Goal: Task Accomplishment & Management: Manage account settings

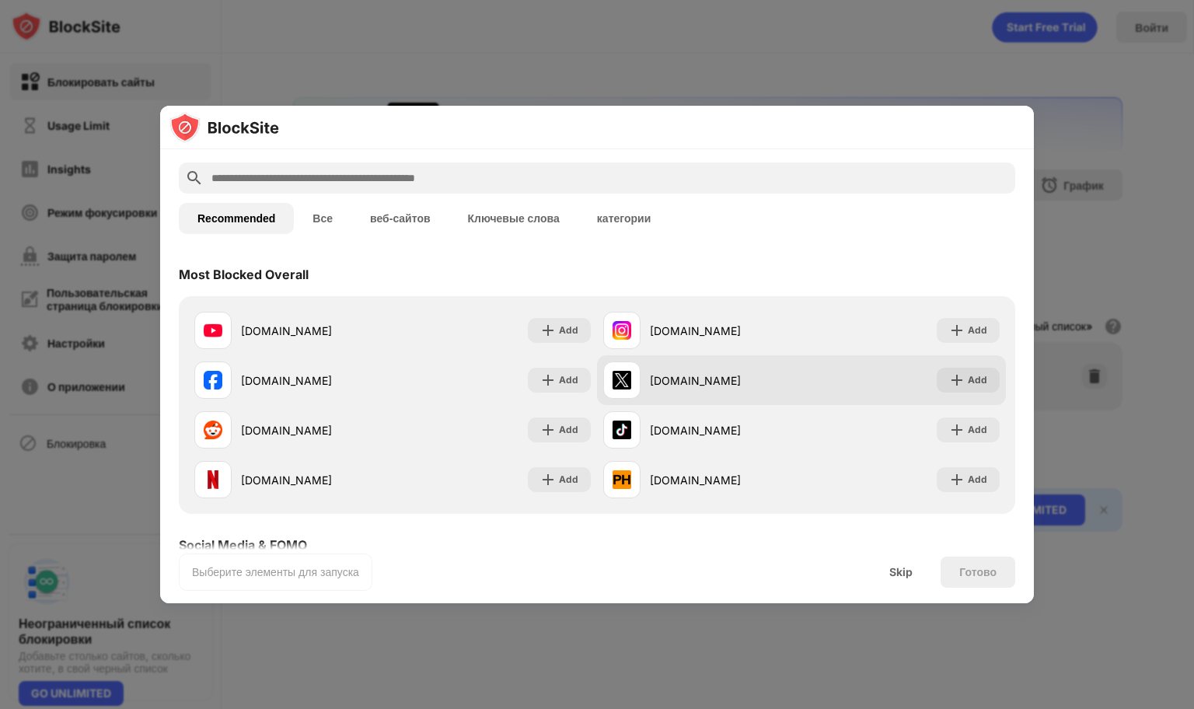
scroll to position [78, 0]
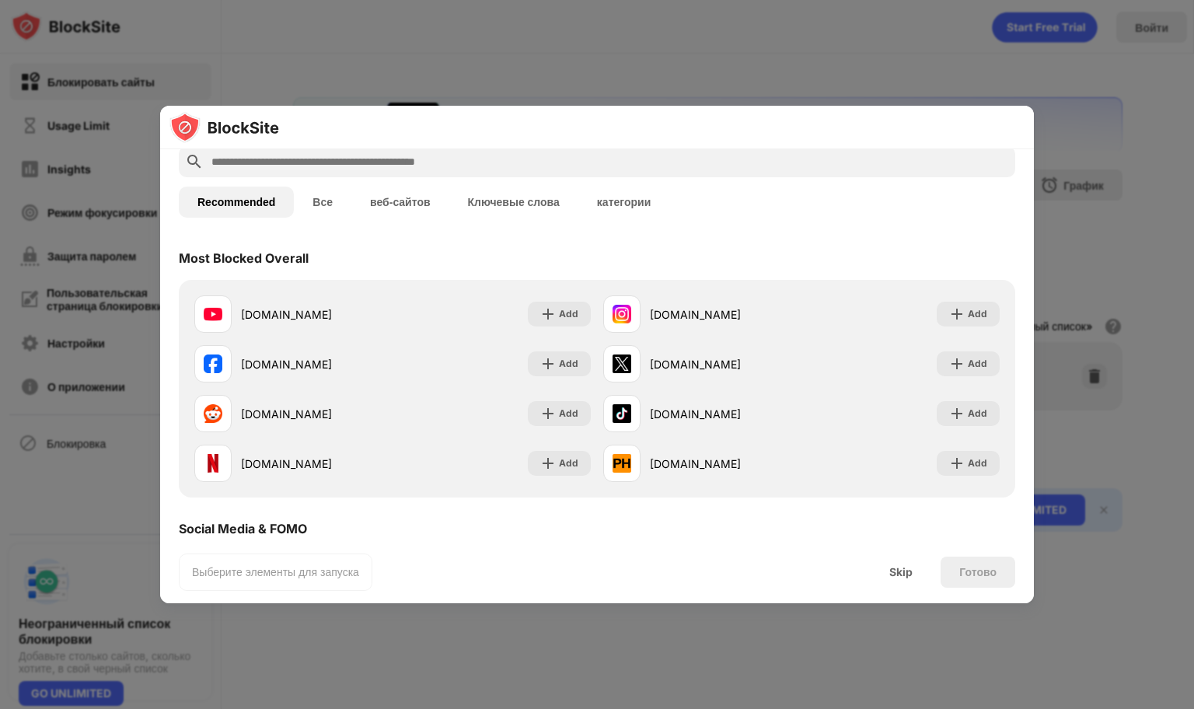
click at [315, 187] on button "Все" at bounding box center [323, 202] width 58 height 31
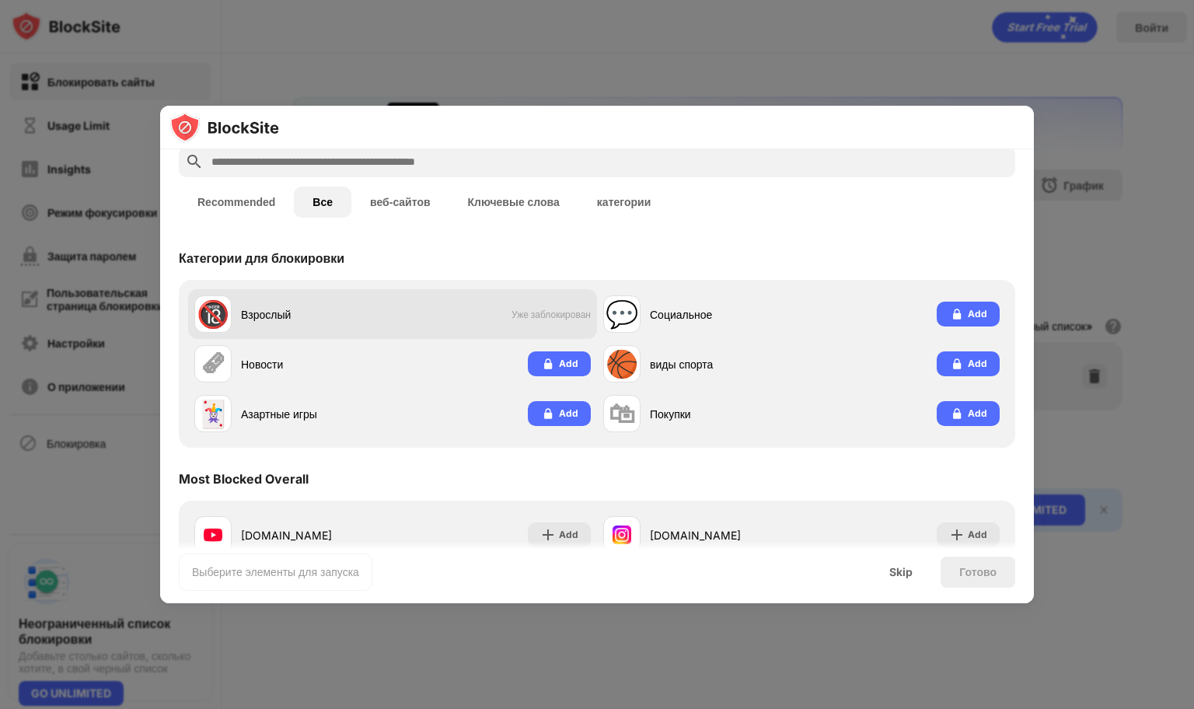
click at [429, 289] on div "🔞 Взрослый Уже заблокирован" at bounding box center [392, 314] width 409 height 50
click at [351, 306] on div "Взрослый" at bounding box center [317, 314] width 152 height 16
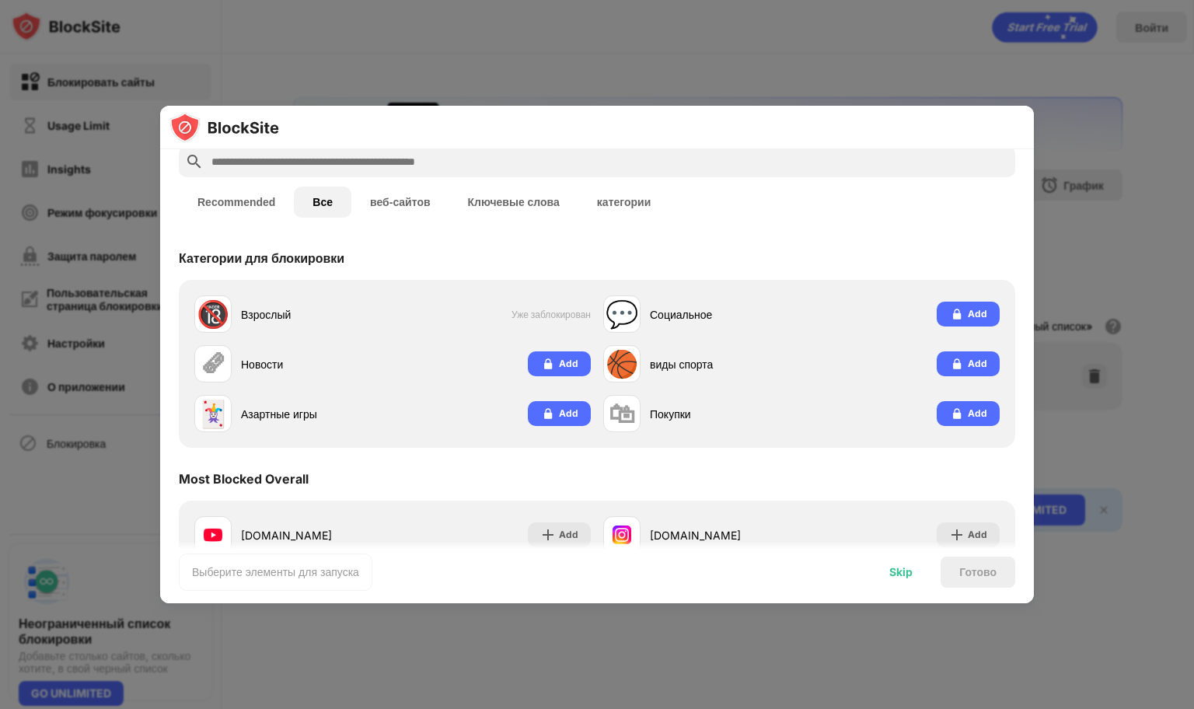
click at [893, 566] on div "Skip" at bounding box center [900, 572] width 23 height 12
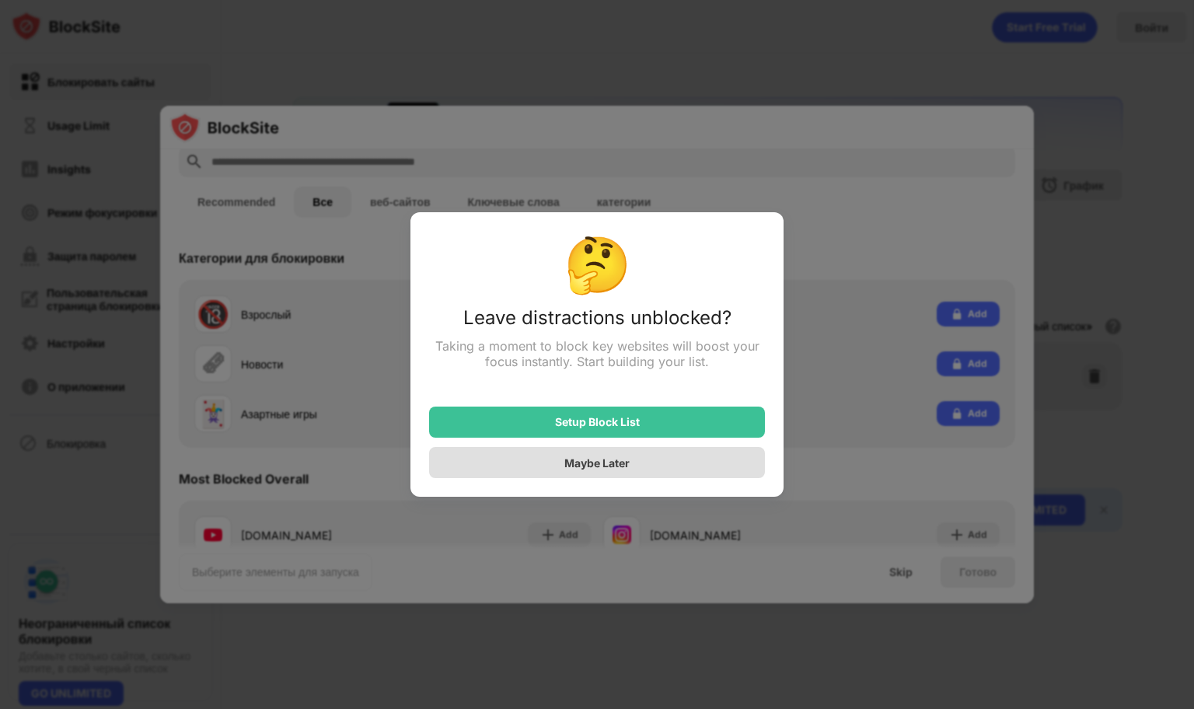
click at [619, 456] on div "Maybe Later" at bounding box center [596, 462] width 65 height 13
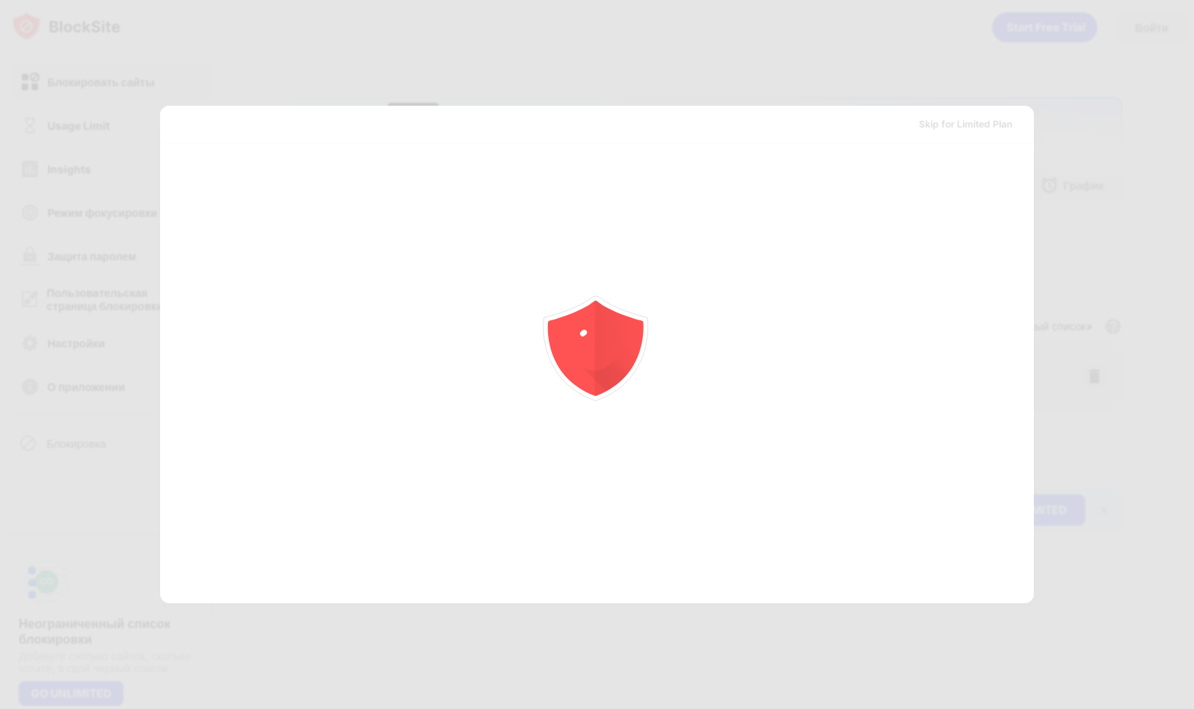
scroll to position [0, 0]
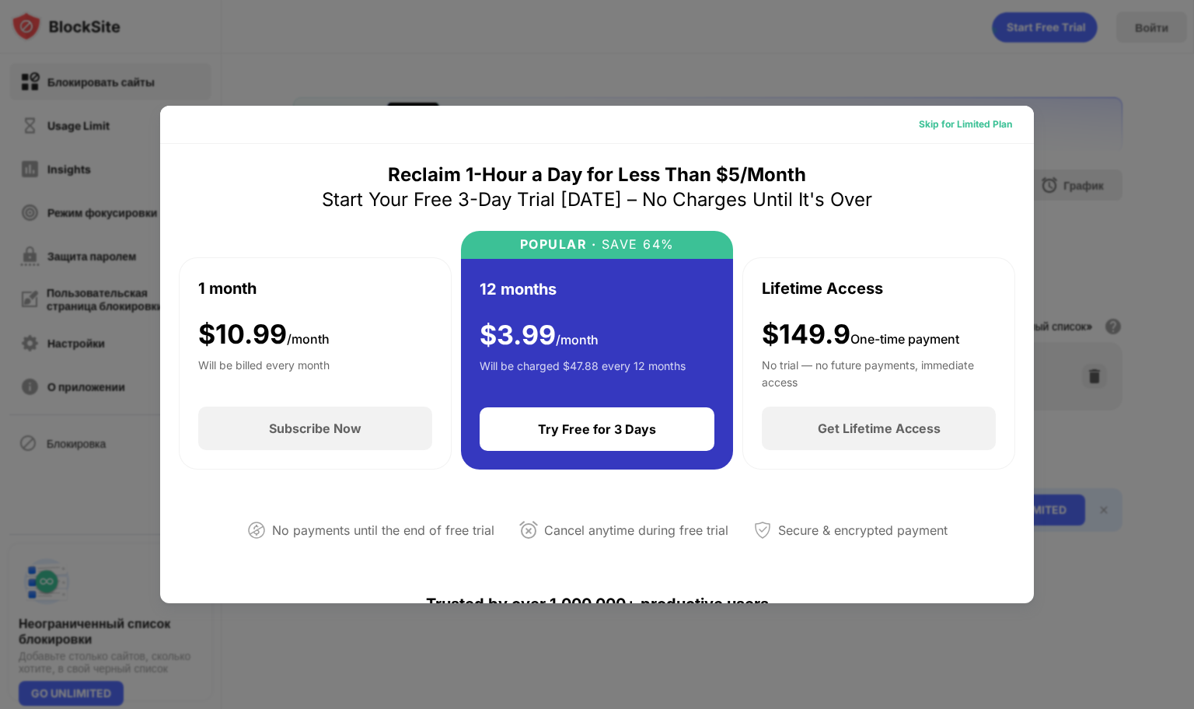
click at [978, 117] on div "Skip for Limited Plan" at bounding box center [965, 125] width 93 height 16
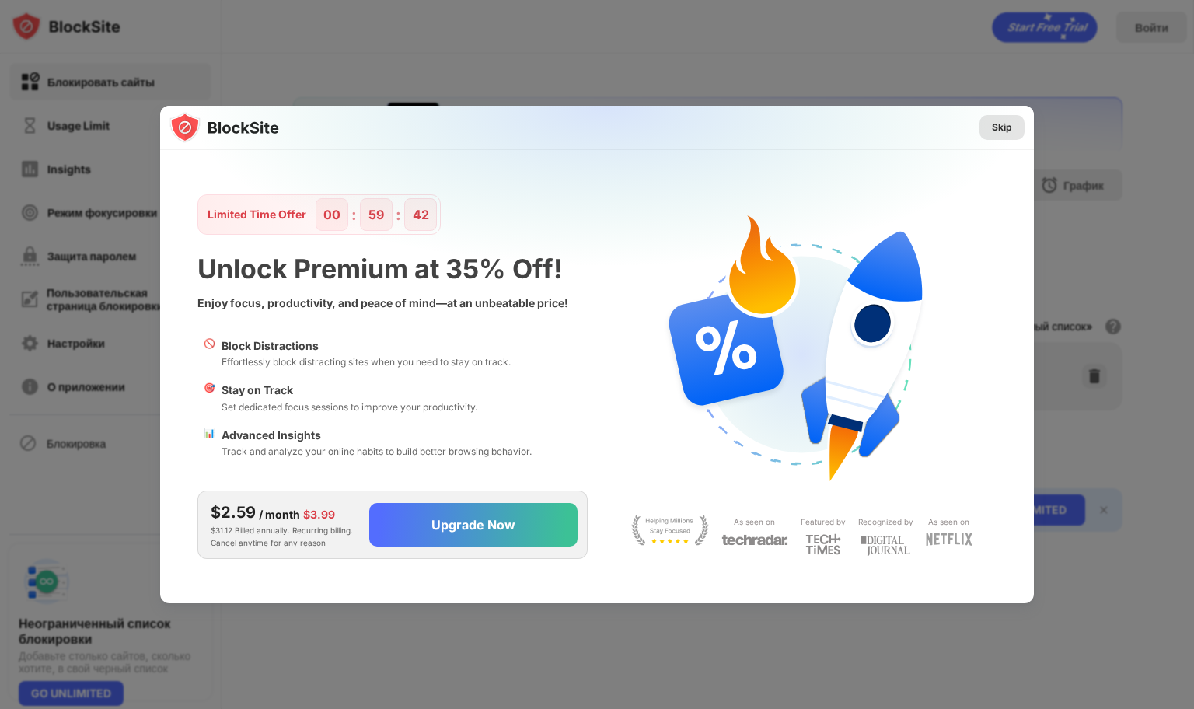
click at [1002, 120] on div "Skip" at bounding box center [1002, 128] width 20 height 16
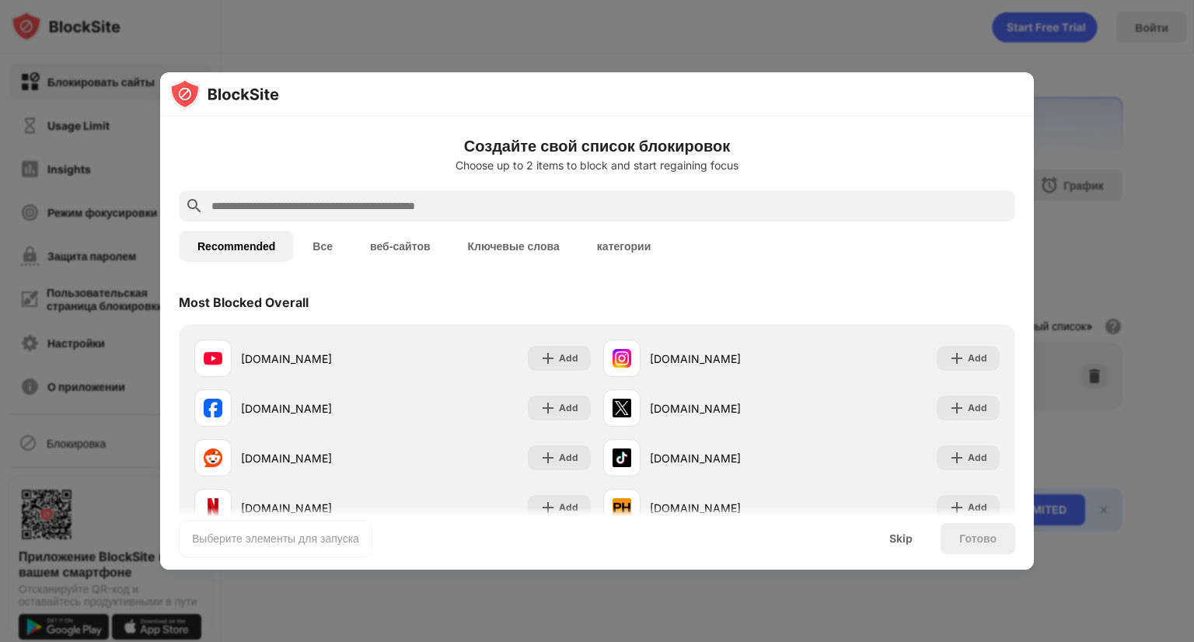
click at [333, 248] on button "Все" at bounding box center [323, 246] width 58 height 31
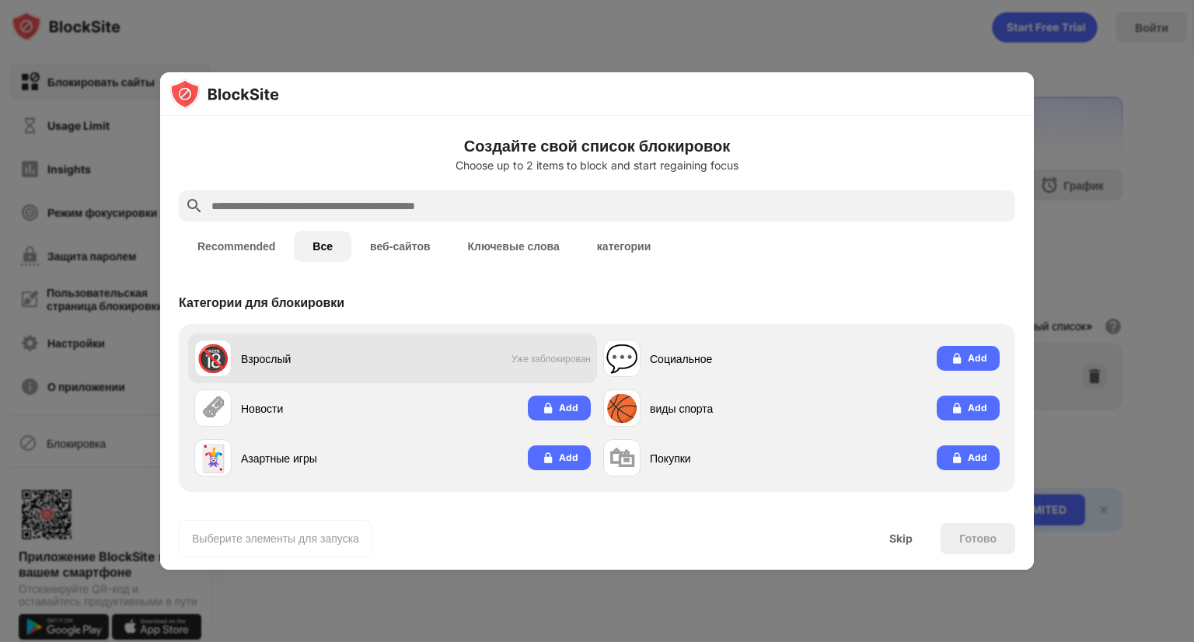
click at [502, 348] on div "🔞 Взрослый Уже заблокирован" at bounding box center [392, 358] width 409 height 50
click at [361, 361] on div "Взрослый" at bounding box center [317, 359] width 152 height 16
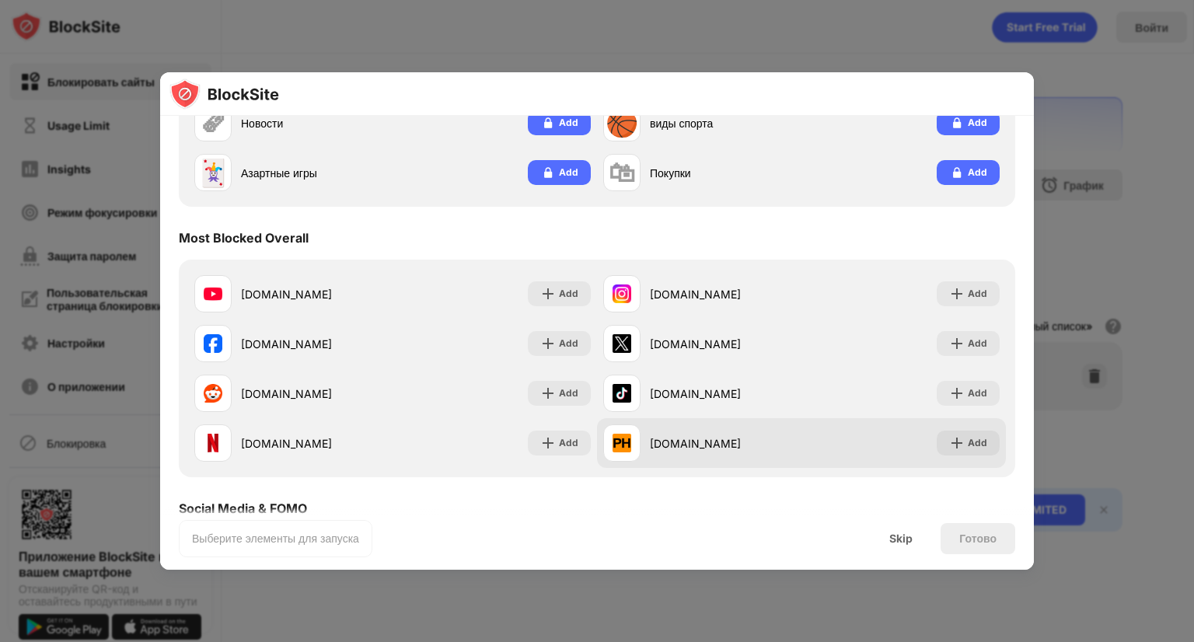
scroll to position [311, 0]
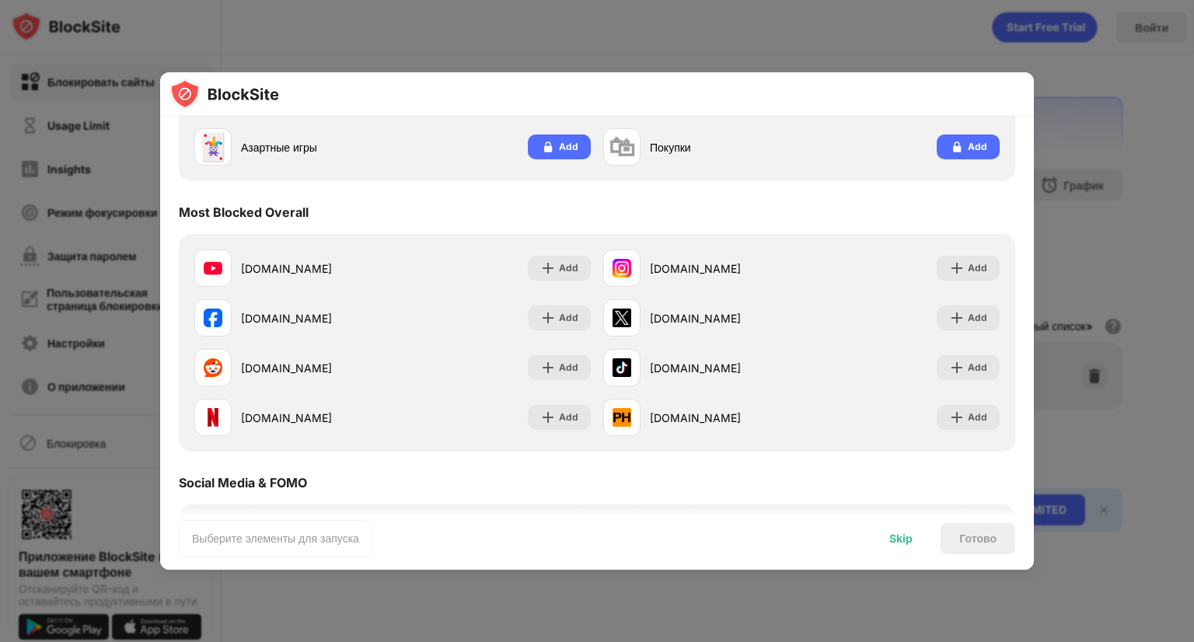
click at [902, 537] on div "Skip" at bounding box center [900, 538] width 23 height 12
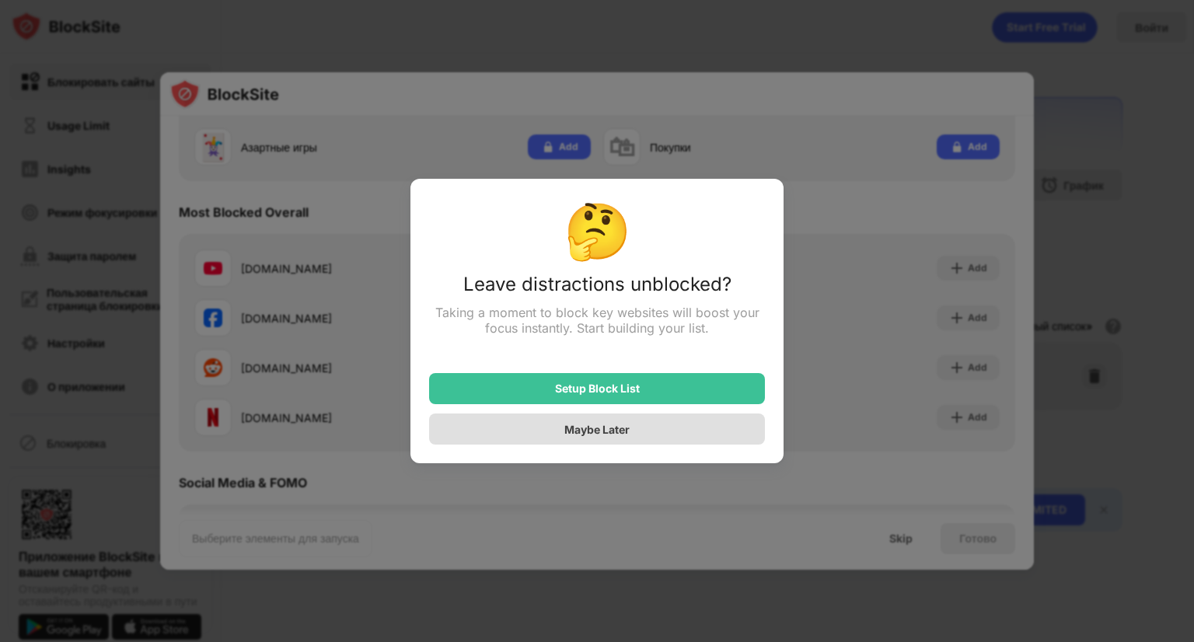
click at [677, 432] on div "Maybe Later" at bounding box center [597, 428] width 336 height 31
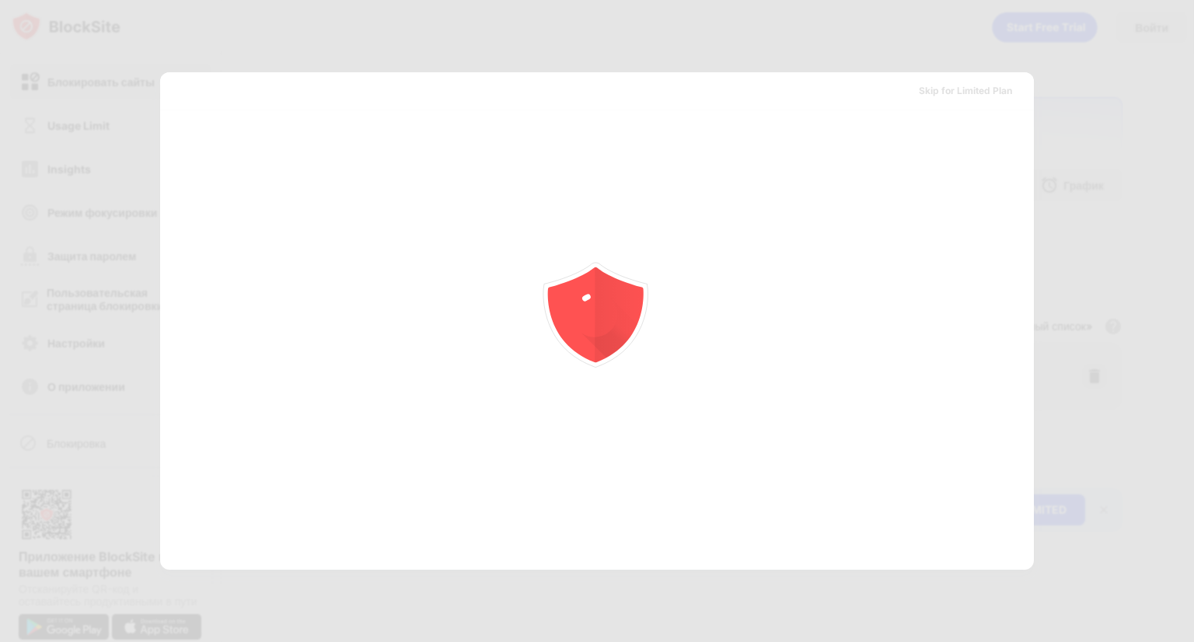
scroll to position [0, 0]
